Goal: Task Accomplishment & Management: Manage account settings

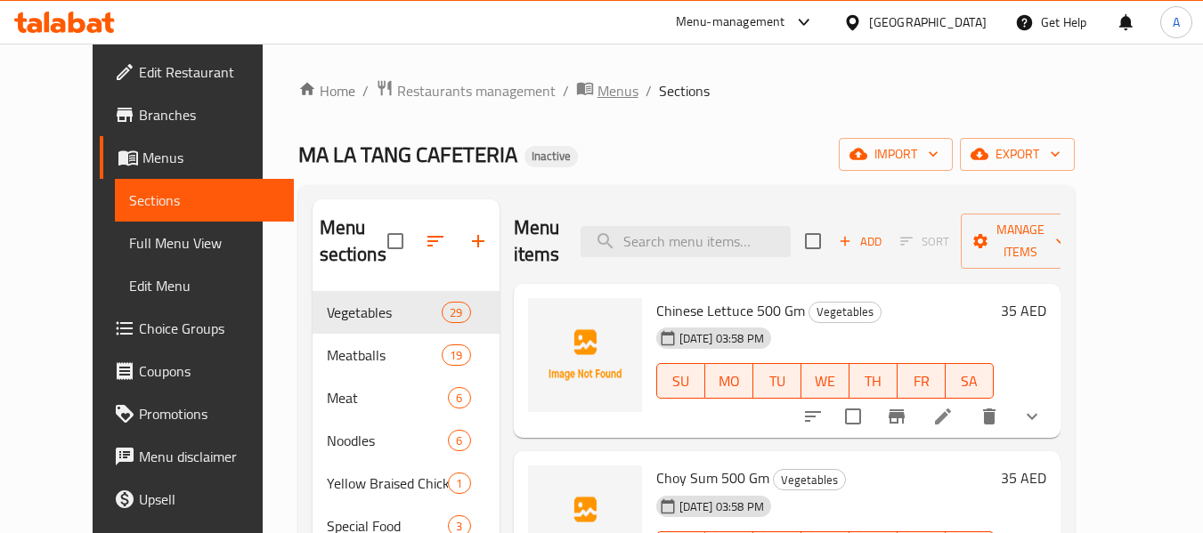
click at [597, 91] on span "Menus" at bounding box center [617, 90] width 41 height 21
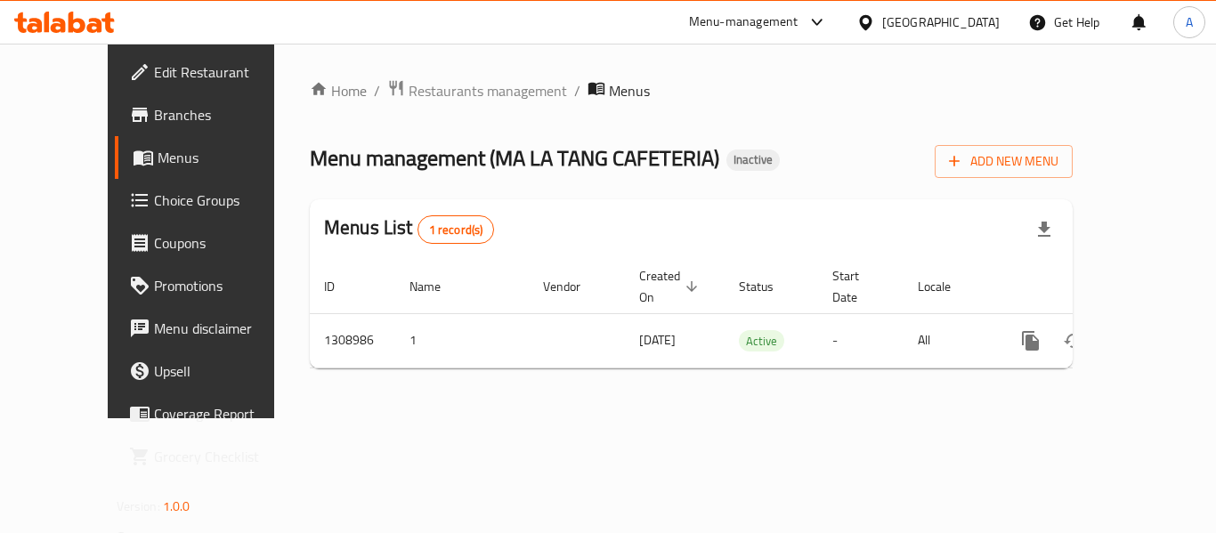
click at [1073, 134] on div "Home / Restaurants management / Menus Menu management ( MA LA TANG CAFETERIA ) …" at bounding box center [691, 231] width 763 height 304
click at [963, 153] on icon "button" at bounding box center [955, 161] width 18 height 18
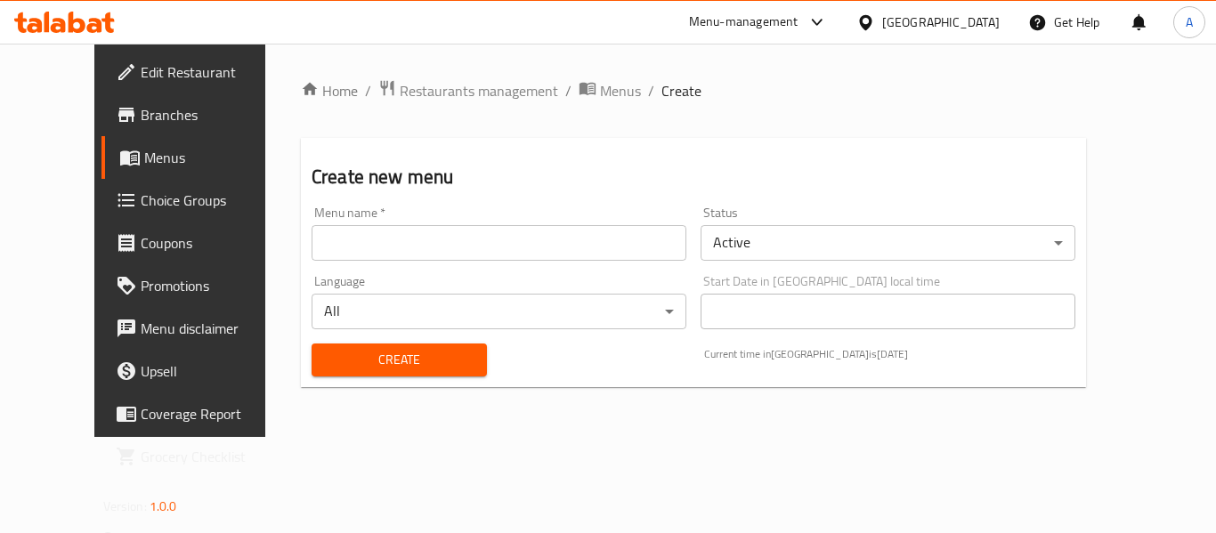
drag, startPoint x: 493, startPoint y: 219, endPoint x: 466, endPoint y: 234, distance: 31.5
click at [491, 220] on div "Menu name   * Menu name *" at bounding box center [499, 234] width 375 height 54
drag, startPoint x: 466, startPoint y: 234, endPoint x: 449, endPoint y: 246, distance: 20.5
click at [466, 234] on input "text" at bounding box center [499, 243] width 375 height 36
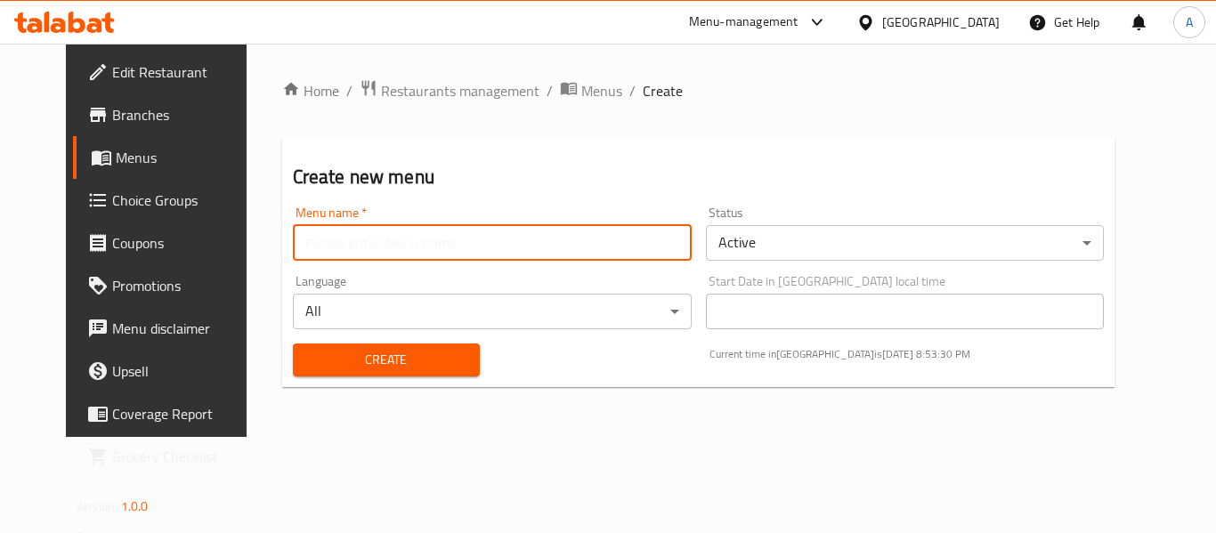
type input "neww"
click at [325, 377] on div "Create" at bounding box center [386, 360] width 208 height 54
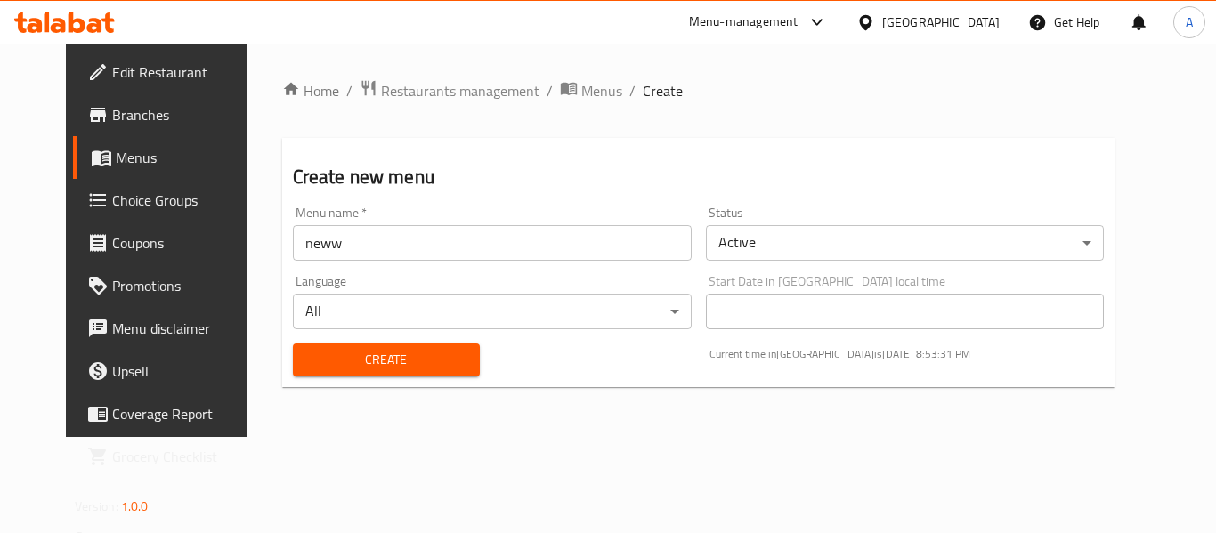
click at [343, 362] on span "Create" at bounding box center [386, 360] width 158 height 22
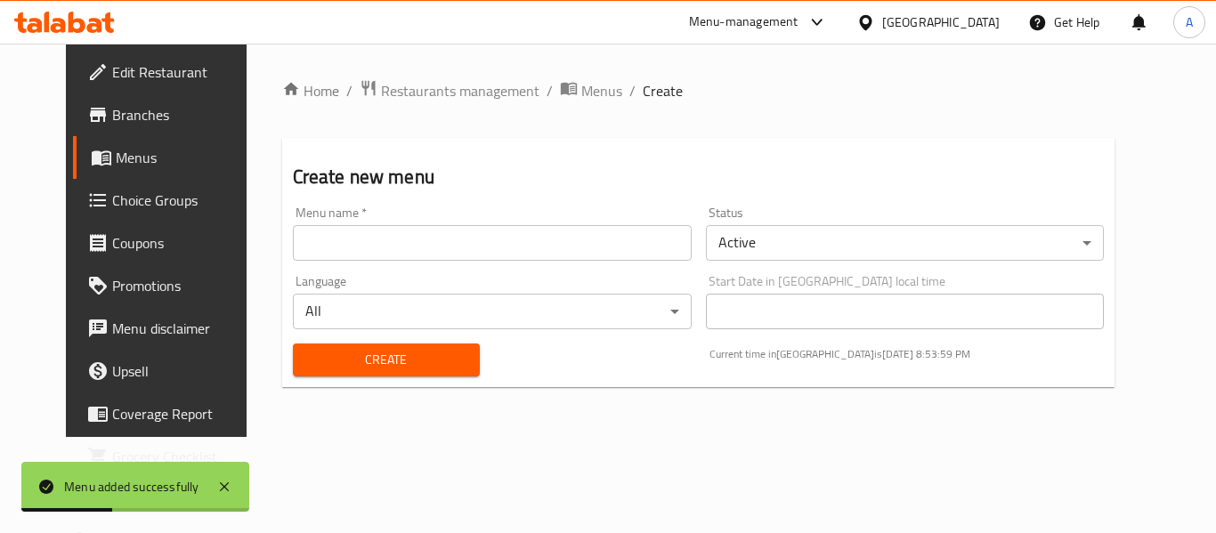
drag, startPoint x: 128, startPoint y: 154, endPoint x: 139, endPoint y: 159, distance: 11.9
click at [128, 156] on span "Menus" at bounding box center [185, 157] width 139 height 21
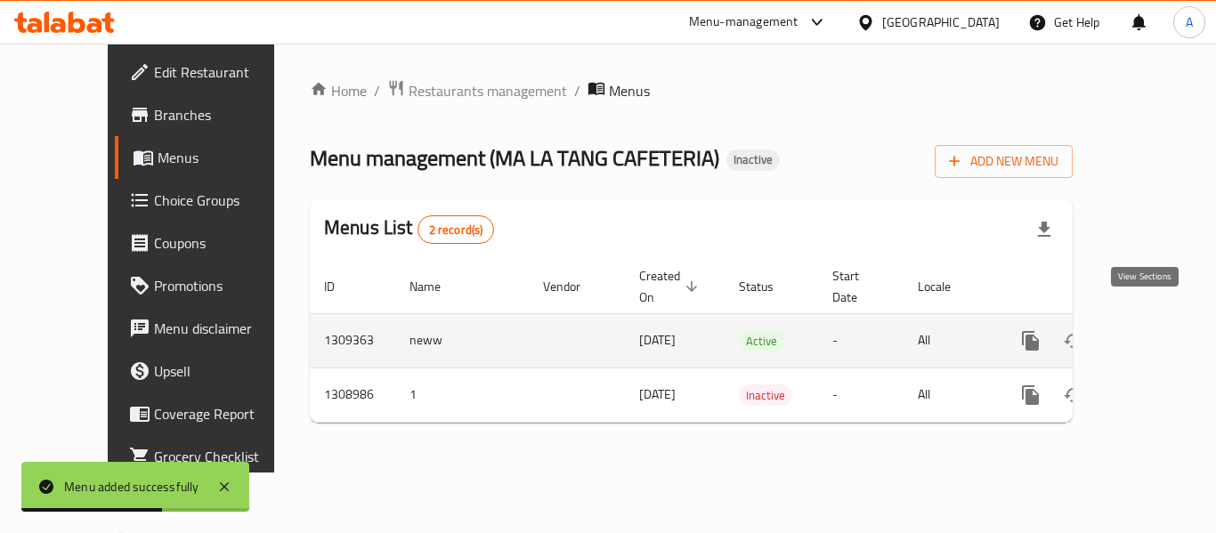
click at [1151, 333] on icon "enhanced table" at bounding box center [1159, 341] width 16 height 16
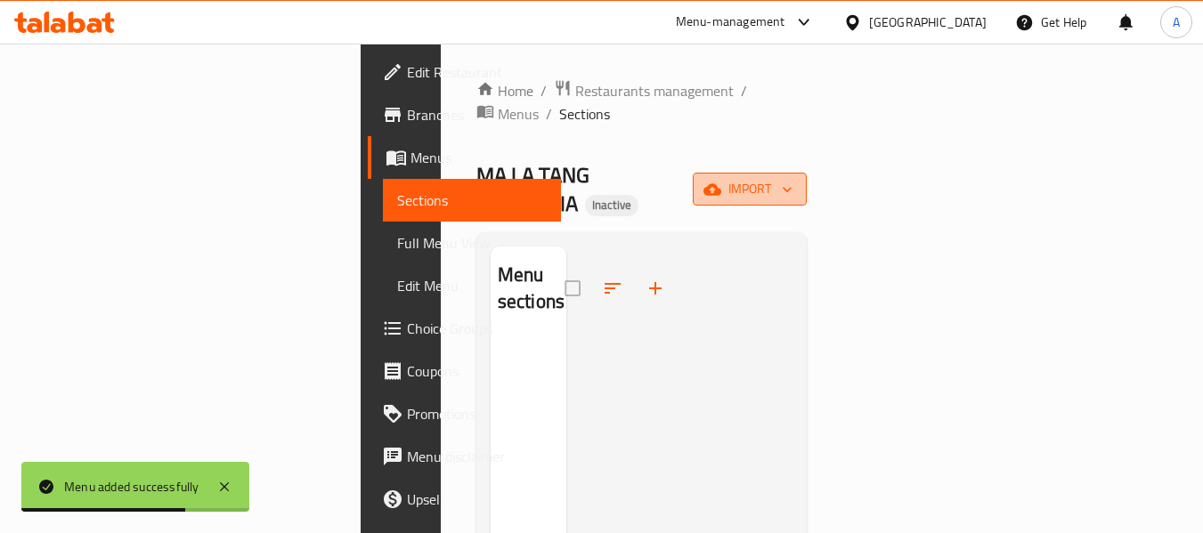
click at [807, 173] on button "import" at bounding box center [750, 189] width 114 height 33
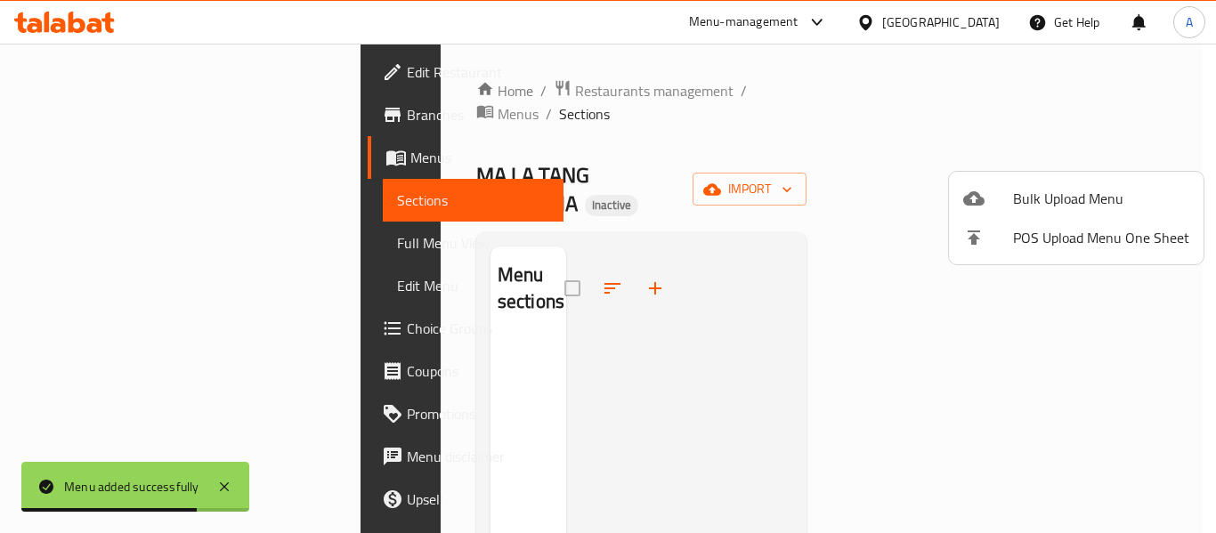
click at [931, 228] on div at bounding box center [608, 266] width 1216 height 533
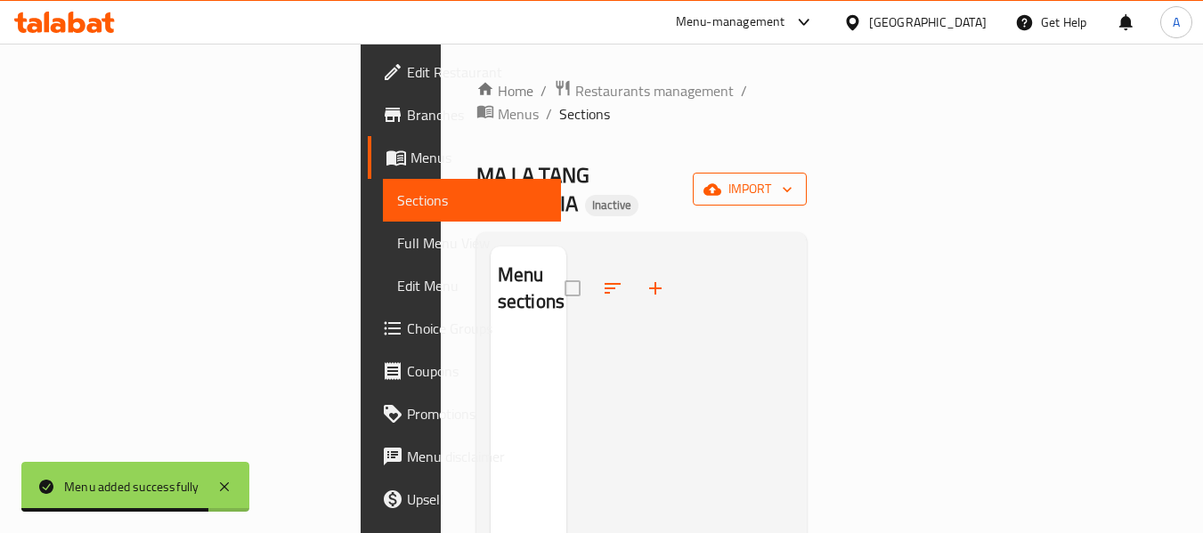
click at [796, 181] on icon "button" at bounding box center [787, 190] width 18 height 18
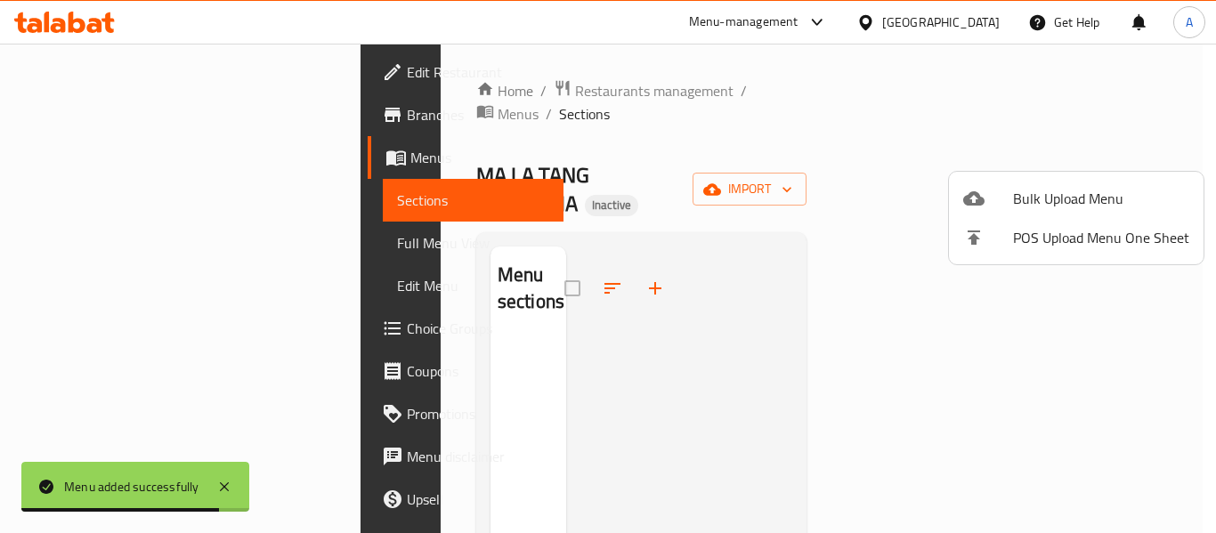
click at [1024, 188] on span "Bulk Upload Menu" at bounding box center [1101, 198] width 176 height 21
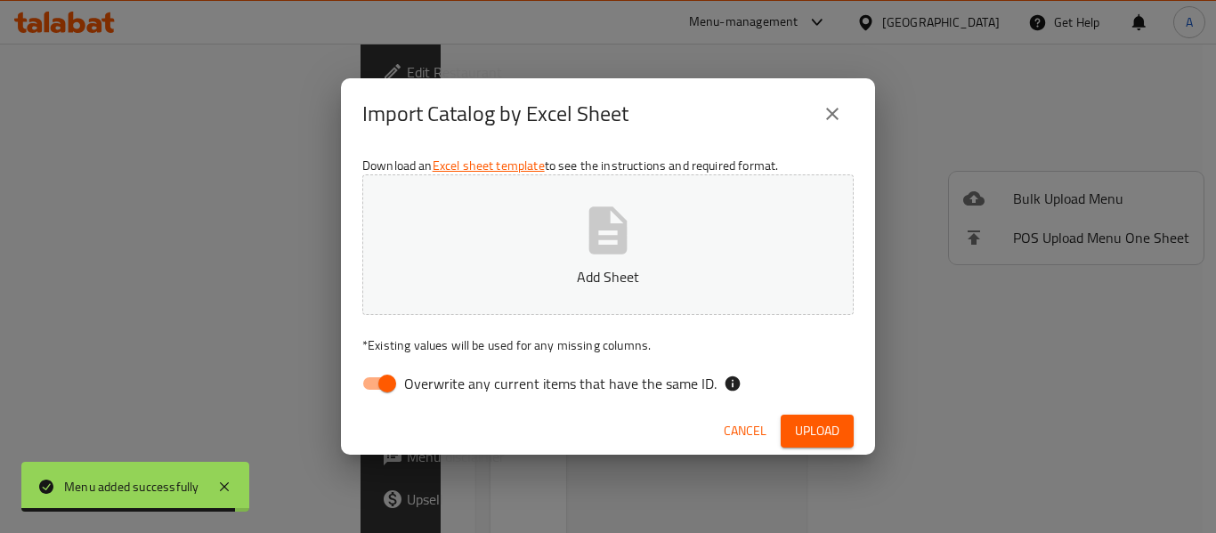
click at [432, 376] on label "Overwrite any current items that have the same ID." at bounding box center [535, 384] width 364 height 34
click at [432, 376] on input "Overwrite any current items that have the same ID." at bounding box center [388, 384] width 102 height 34
checkbox input "false"
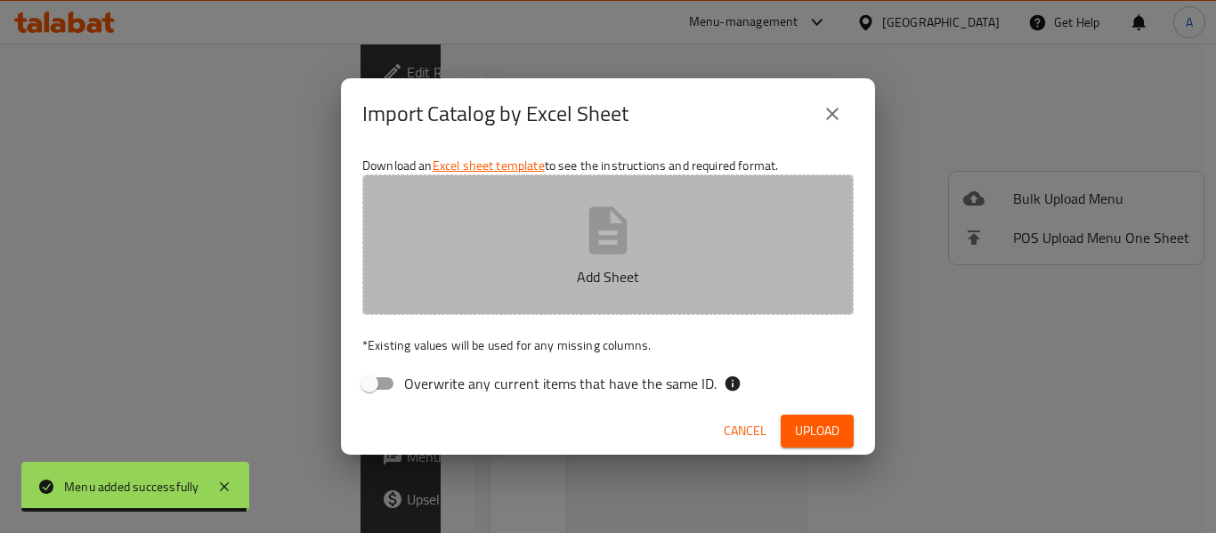
click at [517, 297] on button "Add Sheet" at bounding box center [608, 245] width 492 height 141
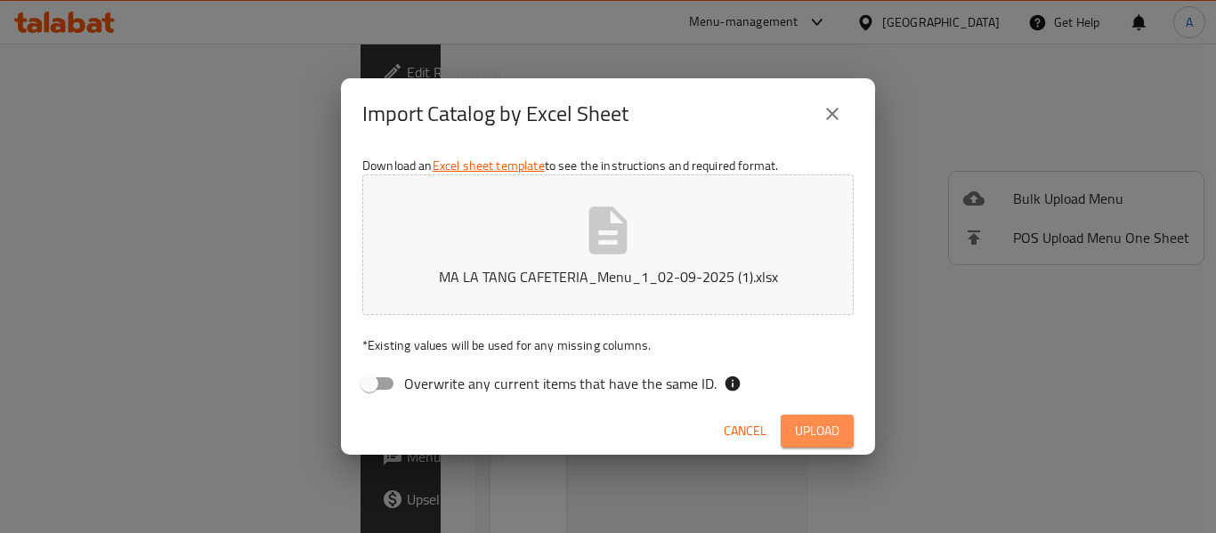
click at [829, 435] on span "Upload" at bounding box center [817, 431] width 45 height 22
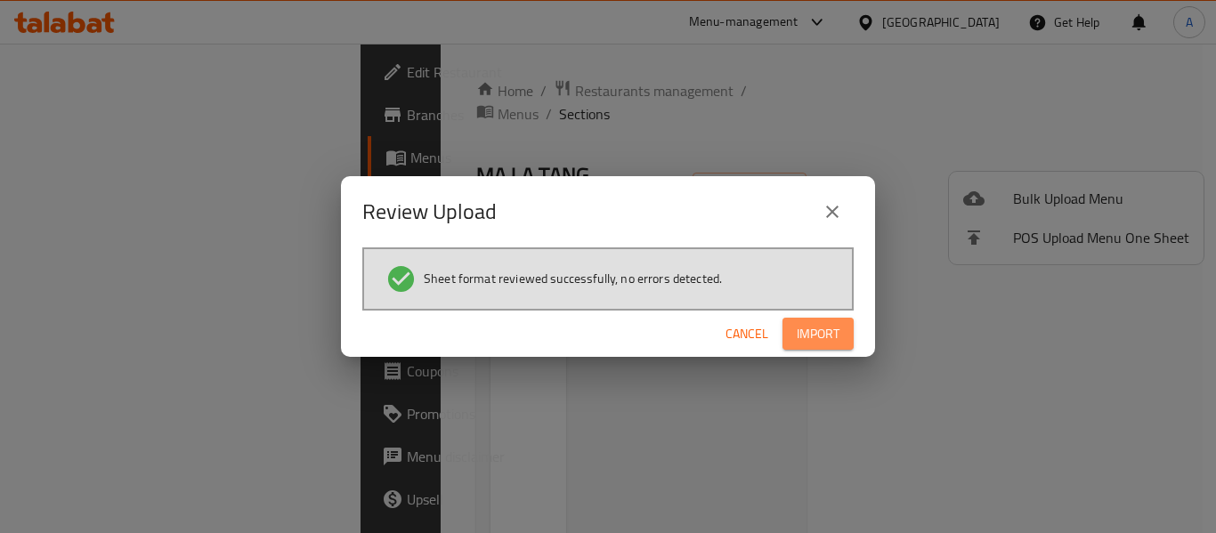
click at [803, 337] on span "Import" at bounding box center [818, 334] width 43 height 22
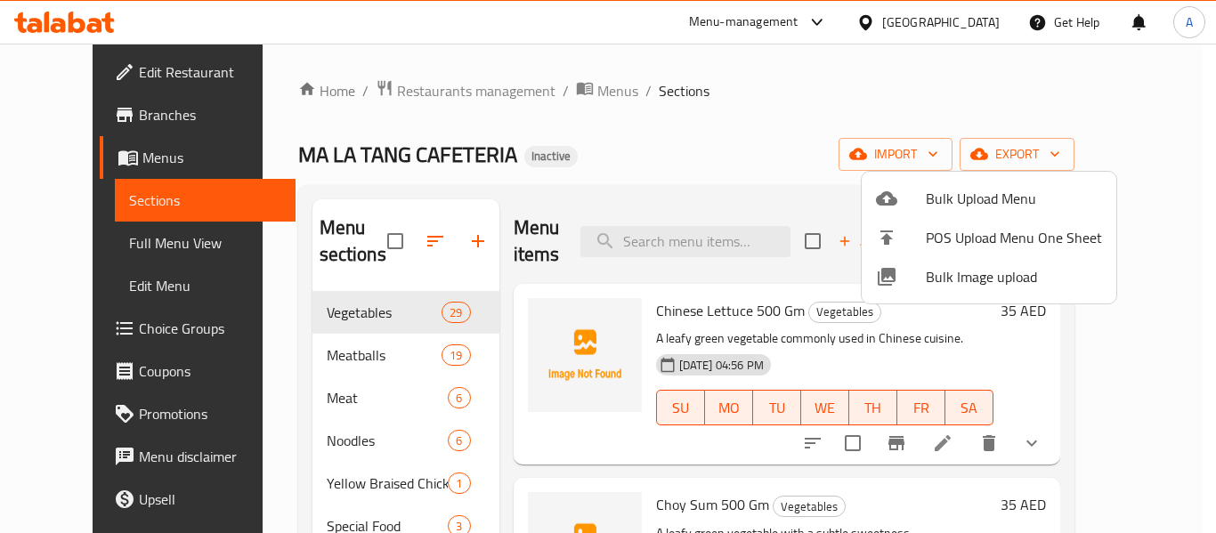
click at [565, 102] on div at bounding box center [608, 266] width 1216 height 533
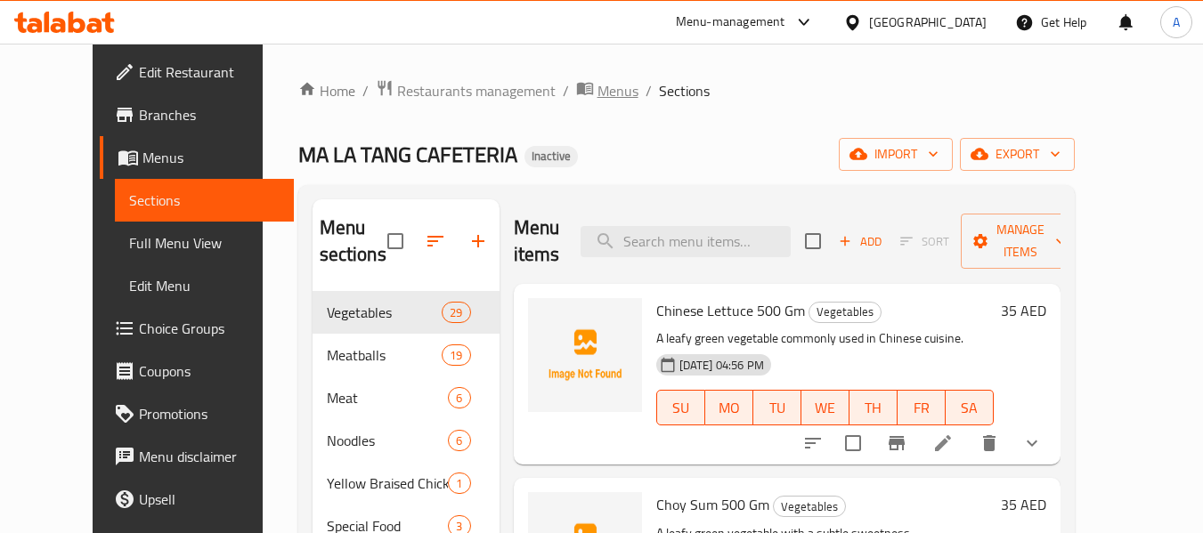
click at [597, 89] on span "Menus" at bounding box center [617, 90] width 41 height 21
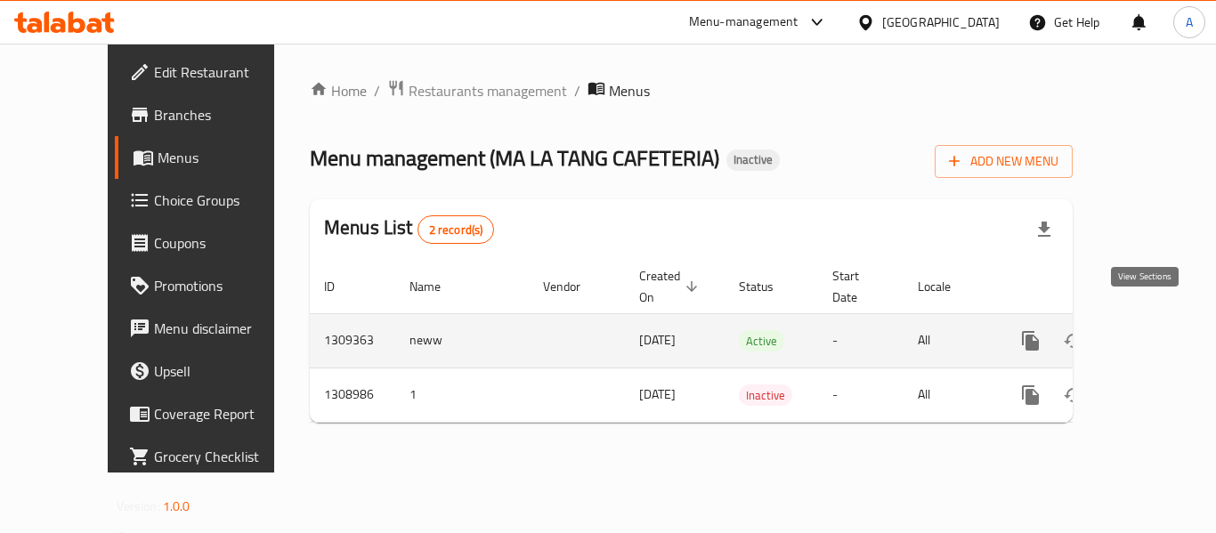
click at [1158, 329] on link "enhanced table" at bounding box center [1159, 341] width 43 height 43
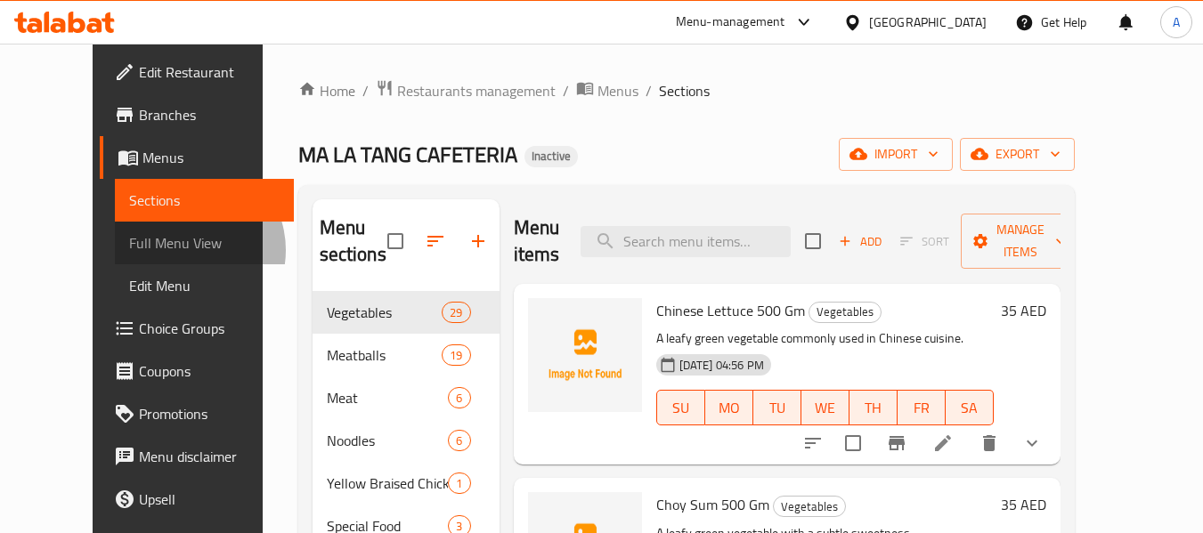
click at [129, 250] on span "Full Menu View" at bounding box center [204, 242] width 150 height 21
click at [129, 245] on span "Full Menu View" at bounding box center [204, 242] width 150 height 21
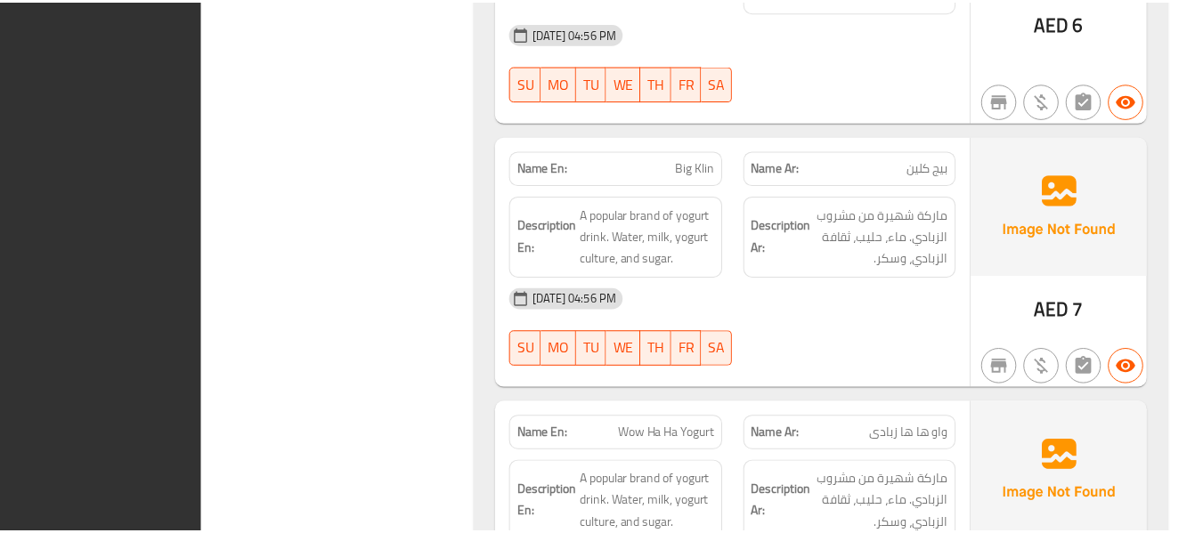
scroll to position [35343, 0]
